Goal: Download file/media

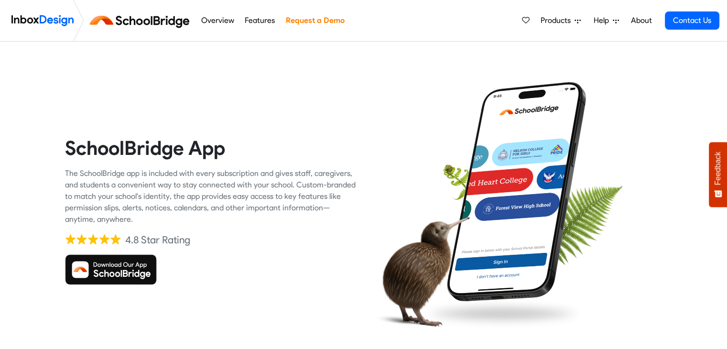
click at [109, 270] on img at bounding box center [111, 269] width 92 height 31
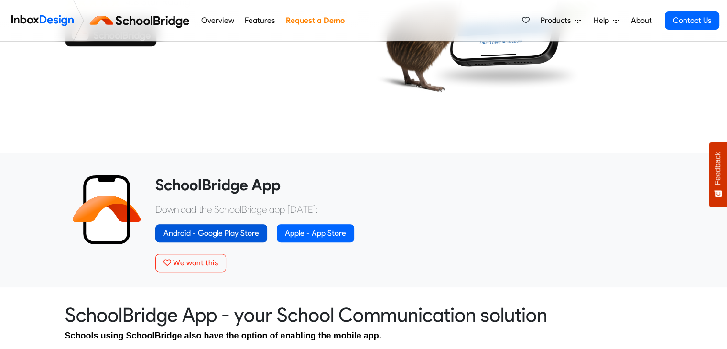
scroll to position [239, 0]
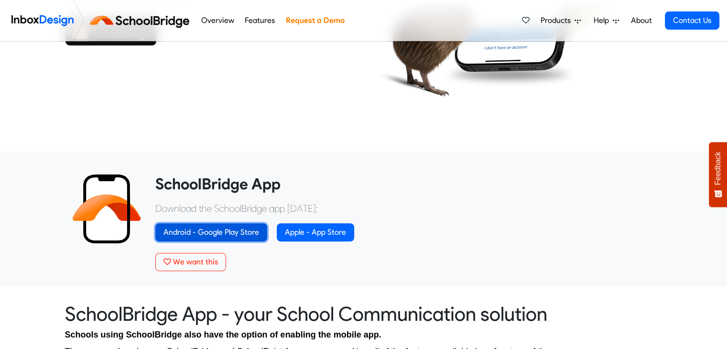
click at [227, 231] on link "Android - Google Play Store" at bounding box center [211, 232] width 112 height 18
